Goal: Information Seeking & Learning: Check status

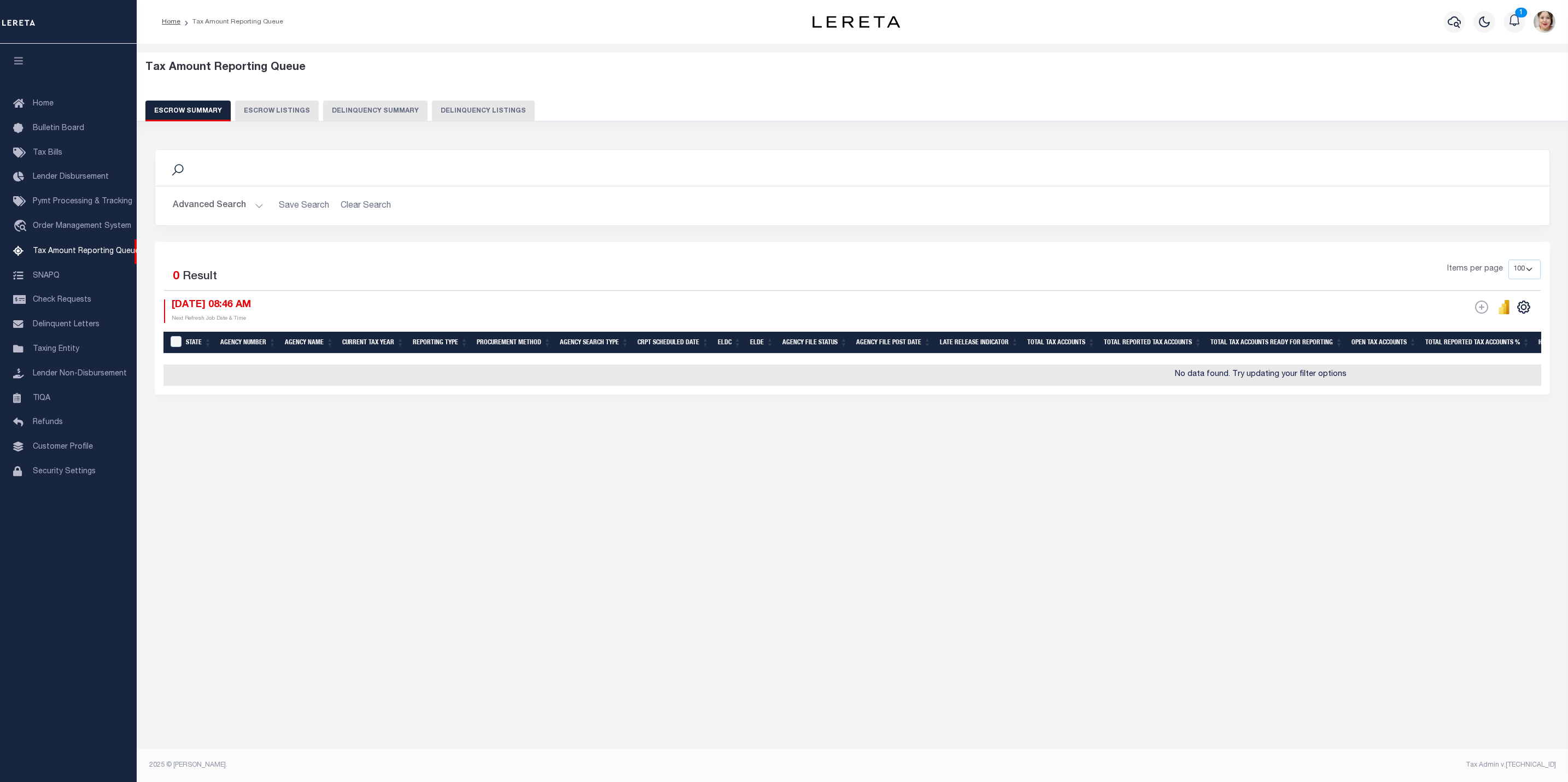
select select "100"
click at [240, 199] on button "Advanced Search" at bounding box center [218, 206] width 91 height 22
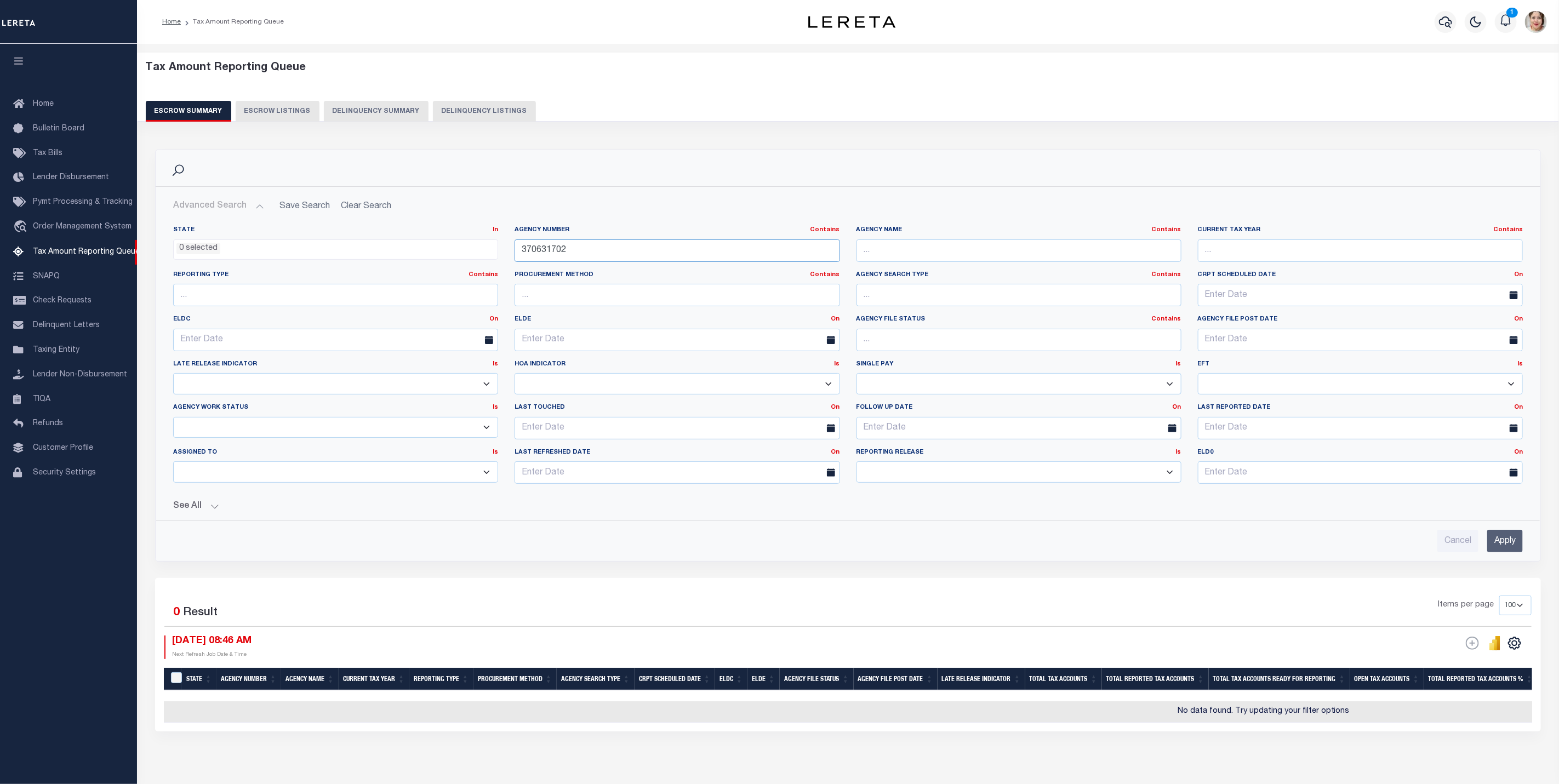
drag, startPoint x: 611, startPoint y: 250, endPoint x: 490, endPoint y: 232, distance: 122.3
click at [490, 232] on div "State In In AK AL AR AZ CA CO CT DC DE FL GA GU HI IA ID IL IN KS [GEOGRAPHIC_D…" at bounding box center [848, 359] width 1366 height 267
click at [189, 502] on div "See All Total Tax Accounts Equals Equals Is Not Equal To" at bounding box center [848, 502] width 1350 height 19
click at [200, 512] on button "See All" at bounding box center [848, 506] width 1350 height 11
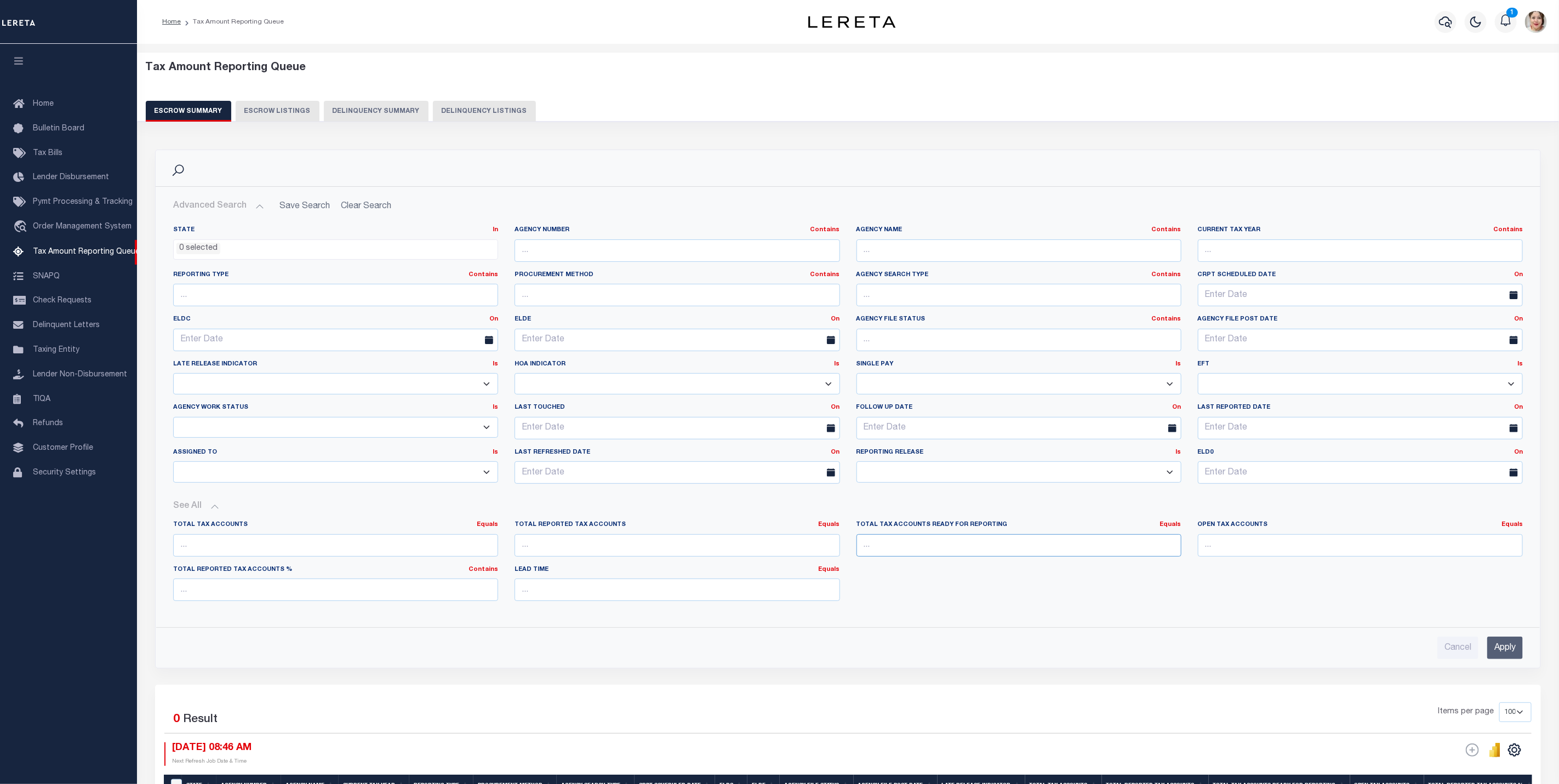
click at [950, 554] on input "number" at bounding box center [1019, 546] width 325 height 22
type input "0"
click at [1179, 528] on link "Equals" at bounding box center [1170, 525] width 22 height 6
click at [1158, 575] on link "Is [GEOGRAPHIC_DATA]" at bounding box center [1121, 570] width 120 height 16
click at [272, 346] on input "text" at bounding box center [336, 340] width 325 height 22
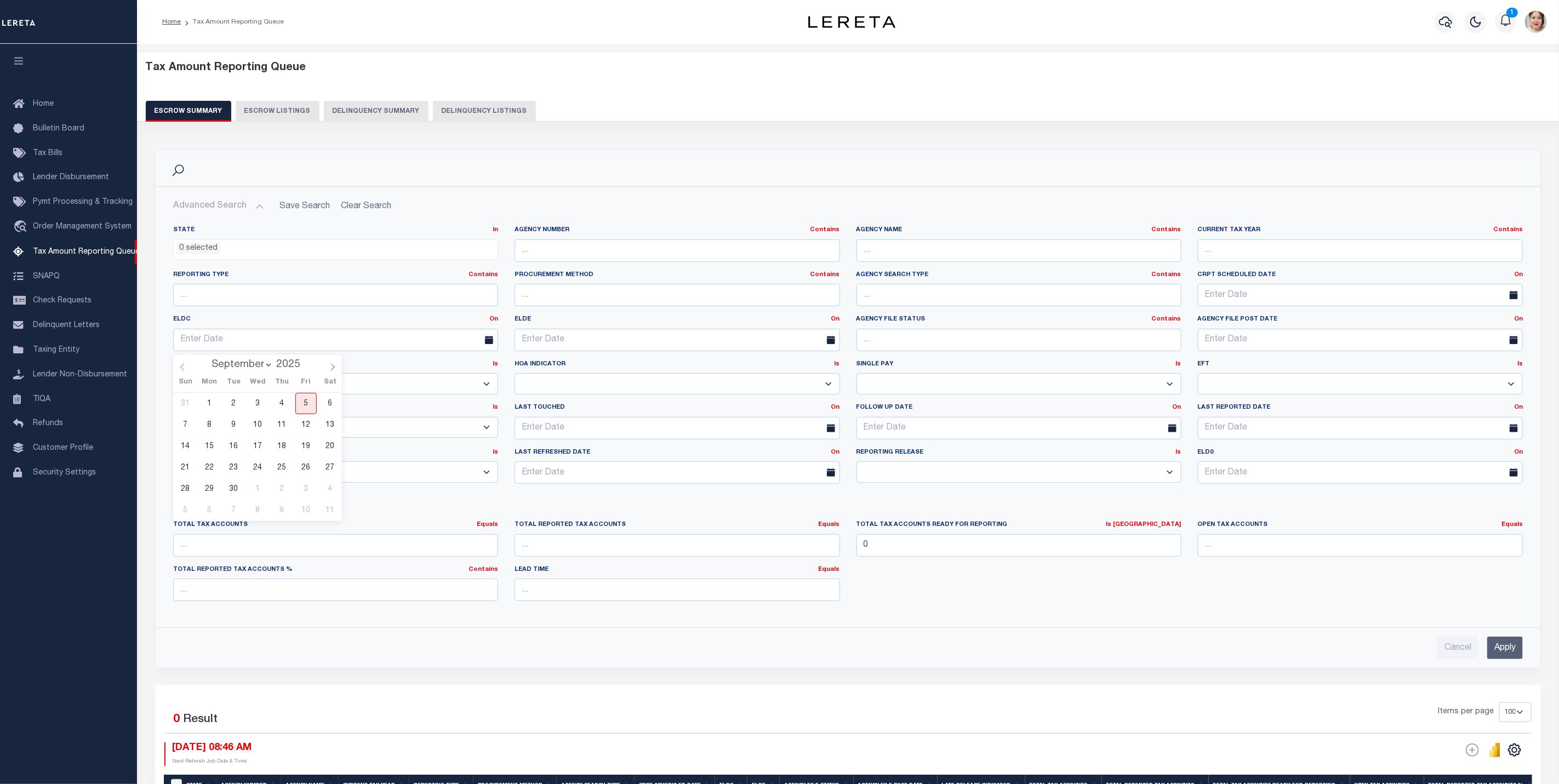
click at [190, 366] on span at bounding box center [182, 364] width 19 height 19
select select "7"
click at [1259, 303] on input "text" at bounding box center [1361, 295] width 325 height 22
click at [1212, 322] on span at bounding box center [1207, 319] width 19 height 19
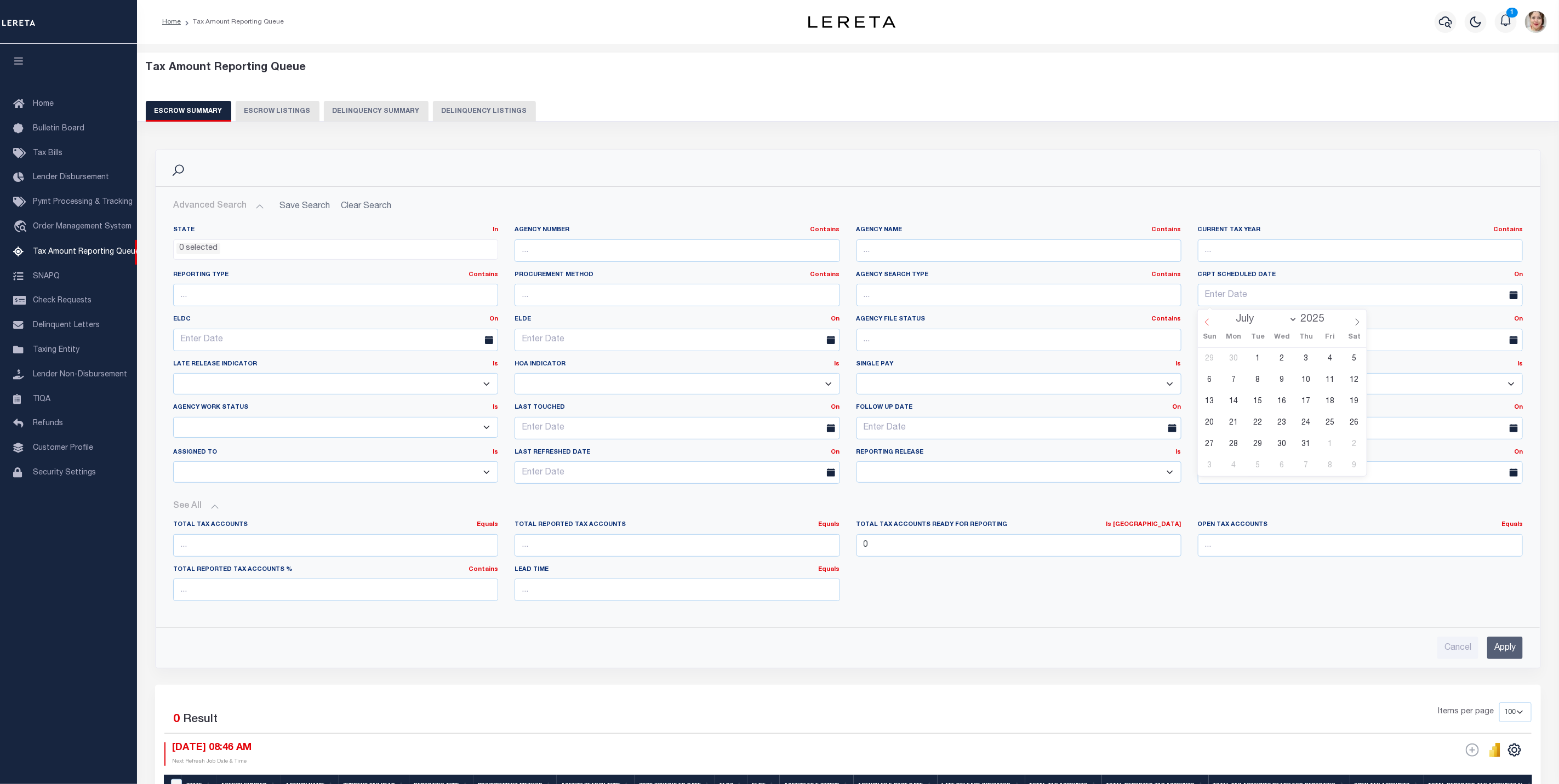
click at [1212, 322] on span at bounding box center [1207, 319] width 19 height 19
click at [1207, 319] on icon at bounding box center [1207, 322] width 7 height 7
click at [1209, 322] on icon at bounding box center [1207, 322] width 7 height 7
select select "3"
click at [1262, 358] on span "1" at bounding box center [1257, 358] width 22 height 22
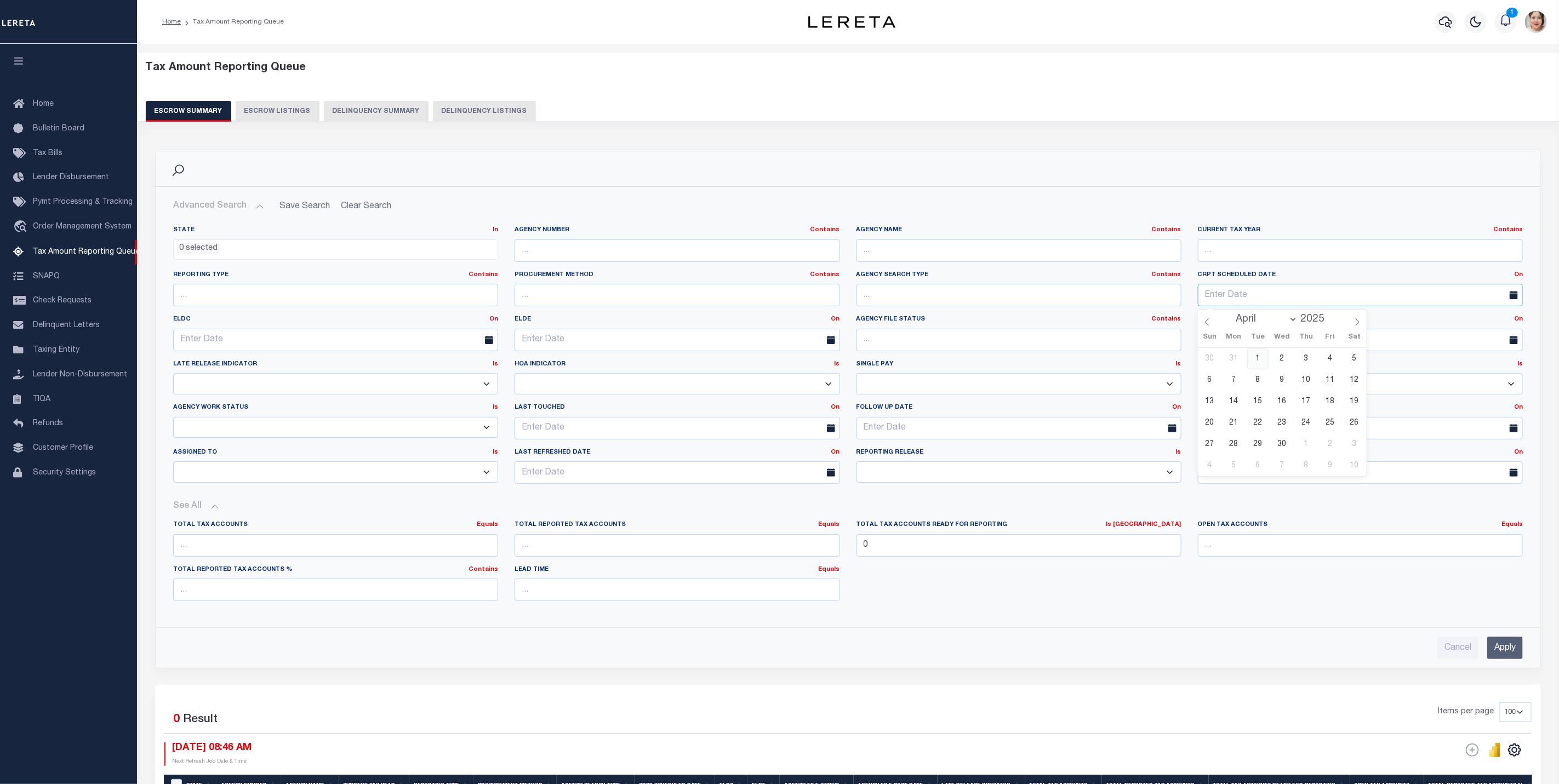
type input "[DATE]"
click at [1521, 275] on link "On" at bounding box center [1518, 275] width 9 height 6
click at [1475, 332] on link "Between" at bounding box center [1479, 335] width 87 height 16
click at [1405, 296] on input "text" at bounding box center [1445, 295] width 154 height 22
click at [1378, 381] on span "7" at bounding box center [1380, 380] width 22 height 22
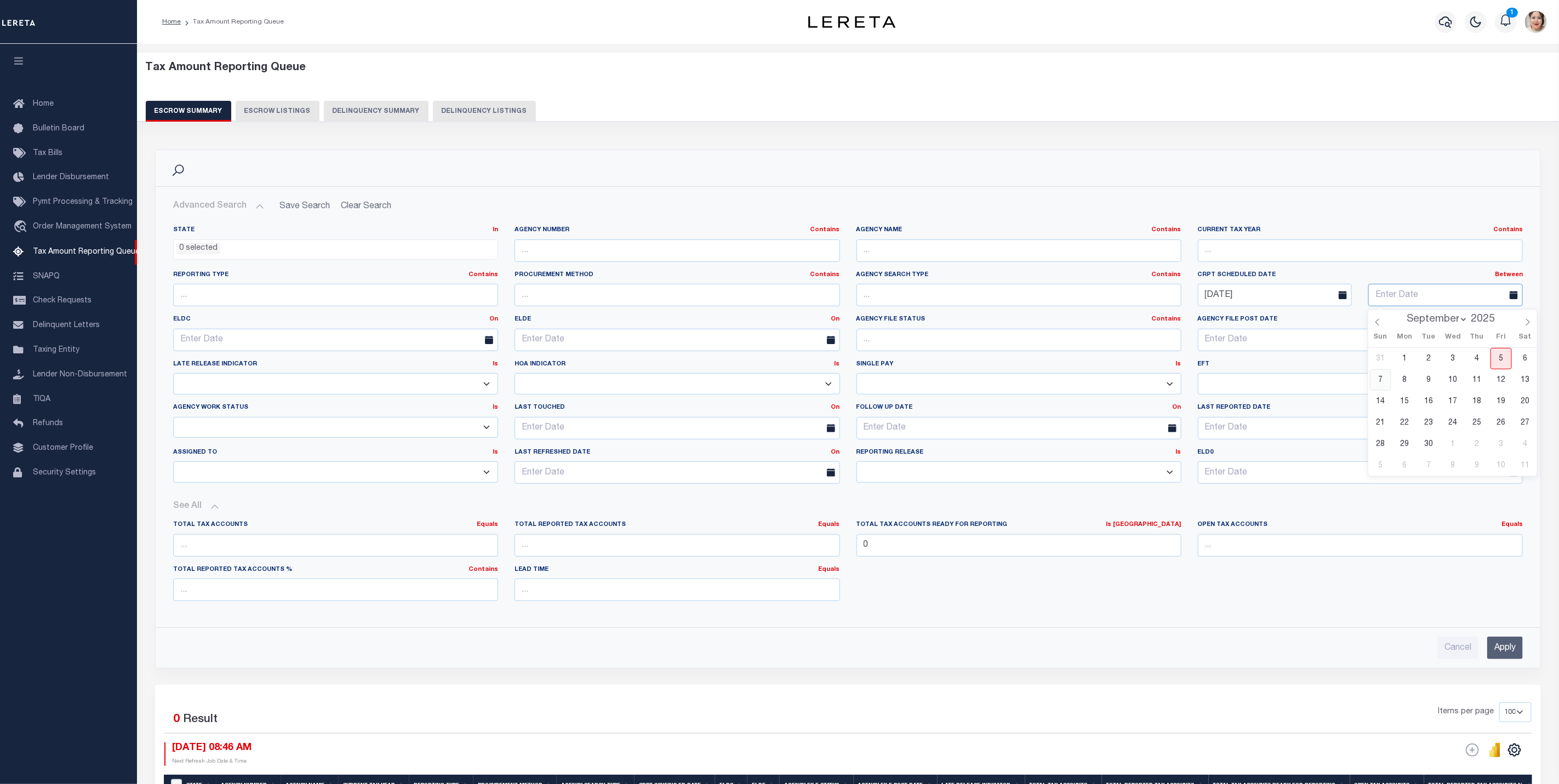
type input "[DATE]"
click at [224, 473] on select "--Unassigned-- --Others-- --Unassigned-- [PERSON_NAME] [PERSON_NAME] [PERSON_NA…" at bounding box center [336, 472] width 325 height 22
click at [612, 630] on div "State In In AK AL AR AZ CA CO CT DC DE FL GA GU HI IA ID IL IN KS [GEOGRAPHIC_D…" at bounding box center [848, 438] width 1367 height 442
click at [279, 424] on select "New In Progress Pending Agency Follow-up Pending QC Ready for Release Prep for …" at bounding box center [336, 428] width 325 height 22
select select "7"
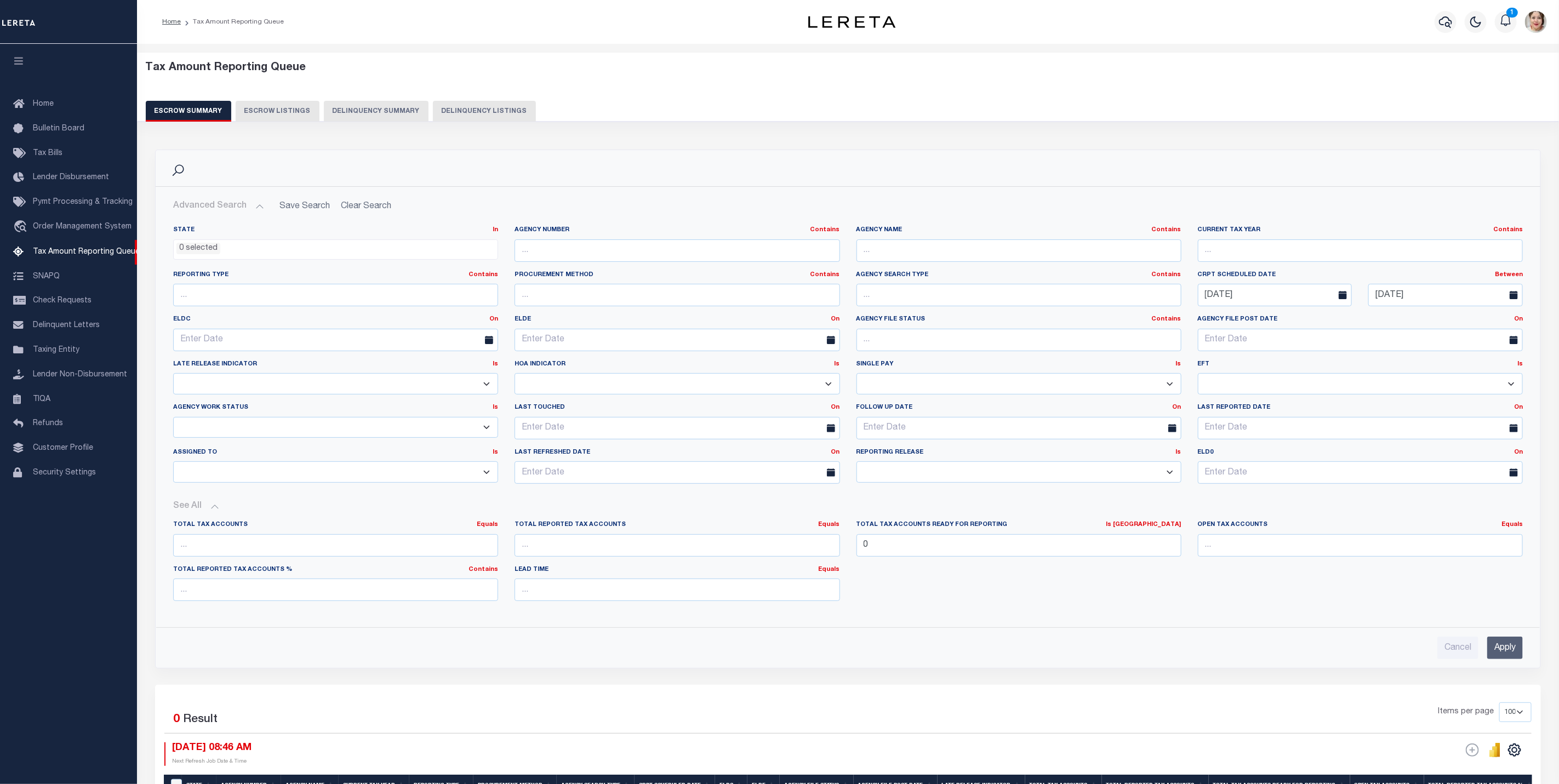
click at [173, 419] on select "New In Progress Pending Agency Follow-up Pending QC Ready for Release Prep for …" at bounding box center [336, 428] width 325 height 22
click at [1511, 654] on input "Apply" at bounding box center [1505, 647] width 36 height 22
